Goal: Register for event/course

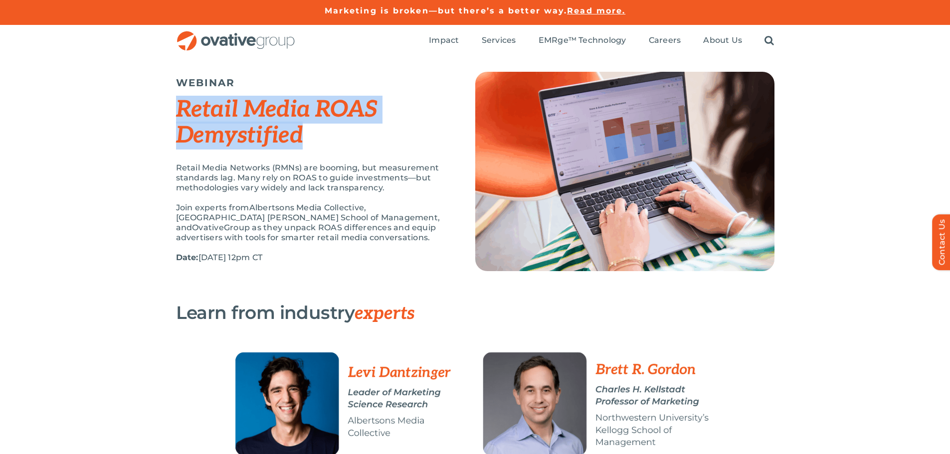
drag, startPoint x: 307, startPoint y: 138, endPoint x: 158, endPoint y: 117, distance: 150.6
click at [158, 117] on div "WEBINAR Retail Media ROAS Demystified Retail Media Networks (RMNs) are booming,…" at bounding box center [475, 180] width 950 height 246
copy em "Retail Media ROAS Demystified"
drag, startPoint x: 346, startPoint y: 239, endPoint x: 168, endPoint y: 168, distance: 191.7
click at [168, 168] on div "WEBINAR Retail Media ROAS Demystified Retail Media Networks (RMNs) are booming,…" at bounding box center [475, 180] width 950 height 246
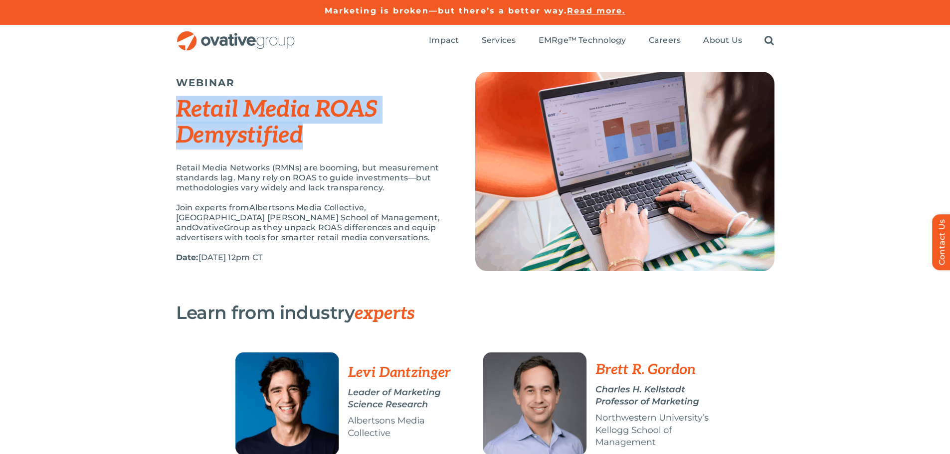
copy div "Retail Media Networks (RMNs) are booming, but measurement standards lag. Many r…"
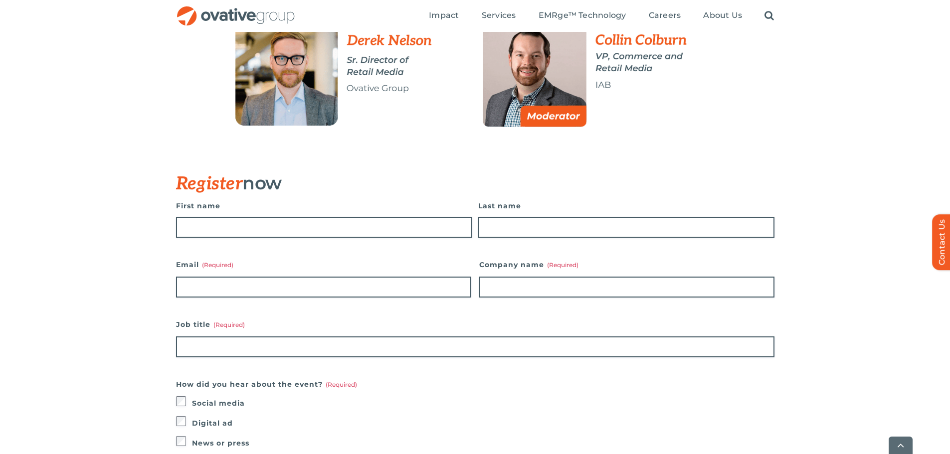
scroll to position [748, 0]
